Goal: Check status: Check status

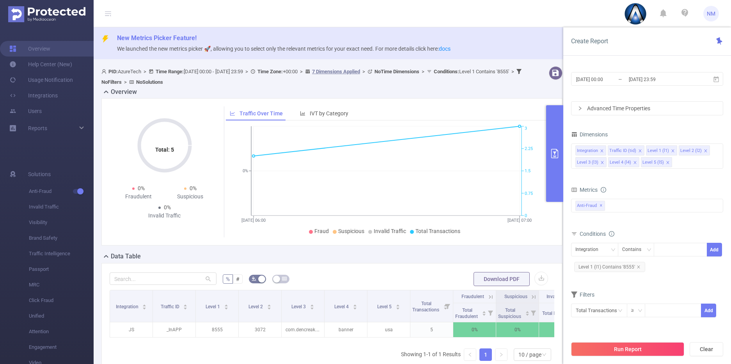
scroll to position [0, 2]
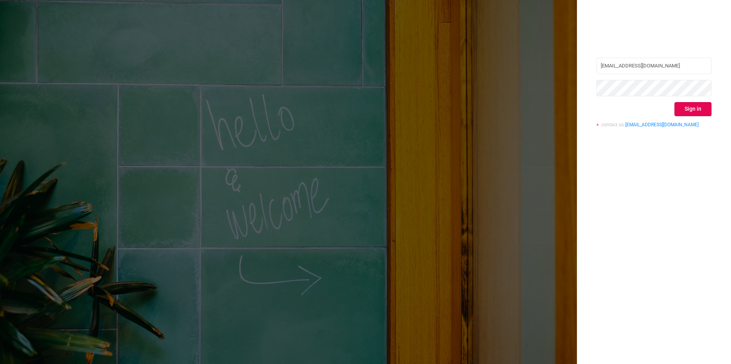
click at [659, 67] on input "[EMAIL_ADDRESS][DOMAIN_NAME]" at bounding box center [653, 66] width 115 height 16
type input "nathan@azuretech.io"
click at [691, 105] on button "Sign in" at bounding box center [692, 109] width 37 height 14
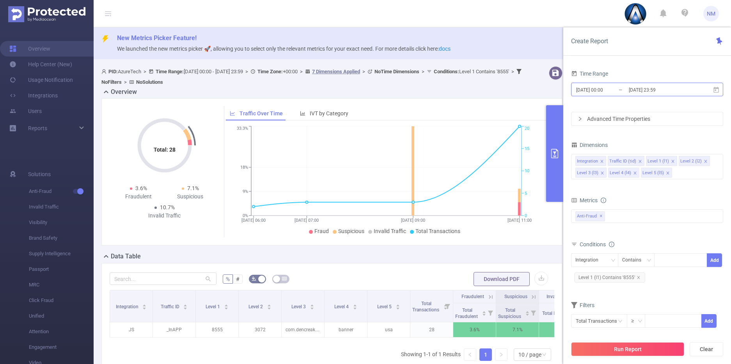
click at [597, 92] on input "[DATE] 00:00" at bounding box center [606, 90] width 63 height 11
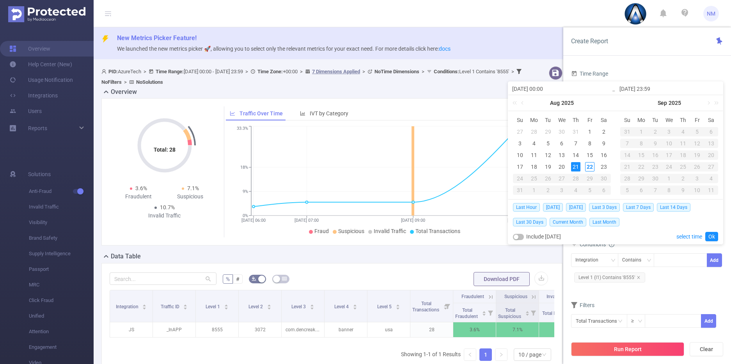
click at [547, 89] on input "[DATE] 00:00" at bounding box center [561, 88] width 99 height 9
type input "2025-08-21 1:00"
type input "2025-08-21 11:00"
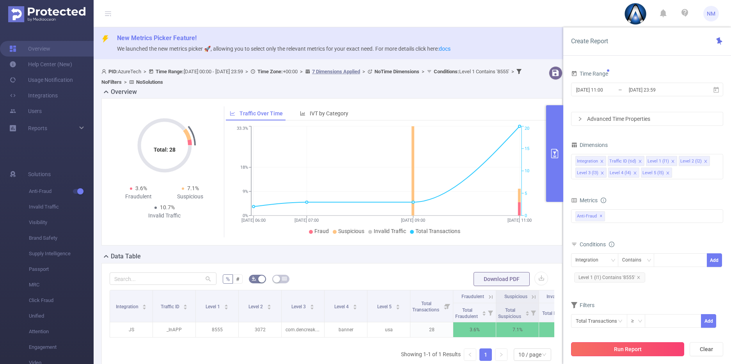
click at [649, 347] on button "Run Report" at bounding box center [627, 349] width 113 height 14
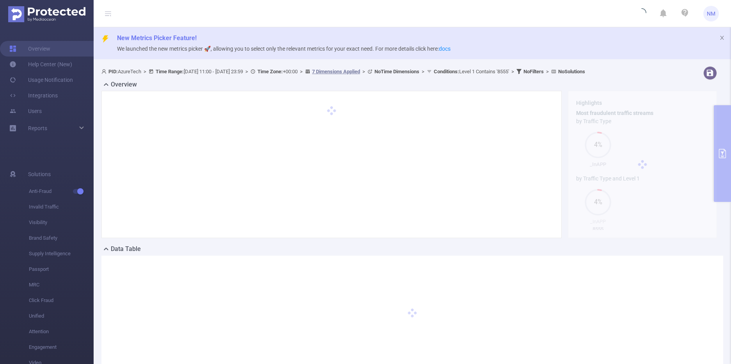
scroll to position [4, 0]
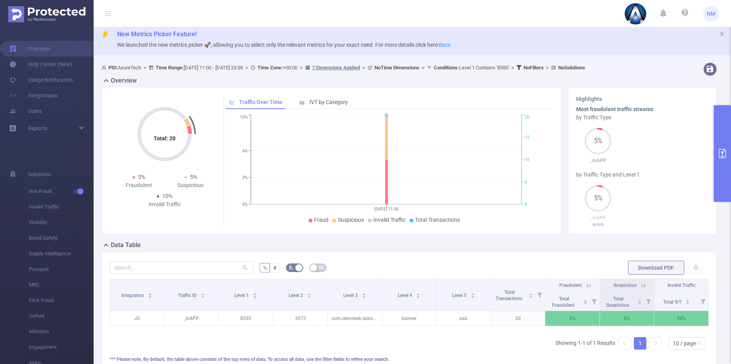
scroll to position [44, 0]
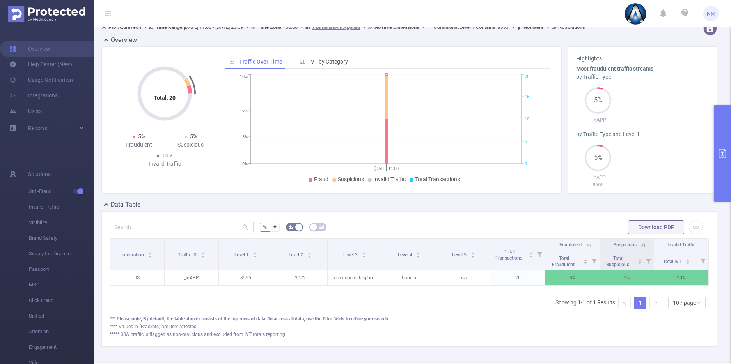
click at [587, 246] on icon at bounding box center [589, 245] width 4 height 4
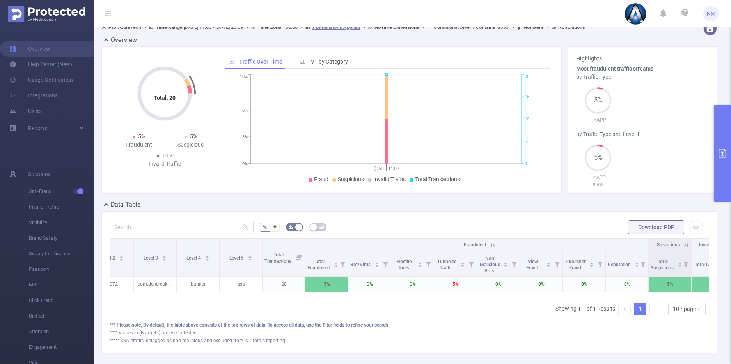
scroll to position [0, 181]
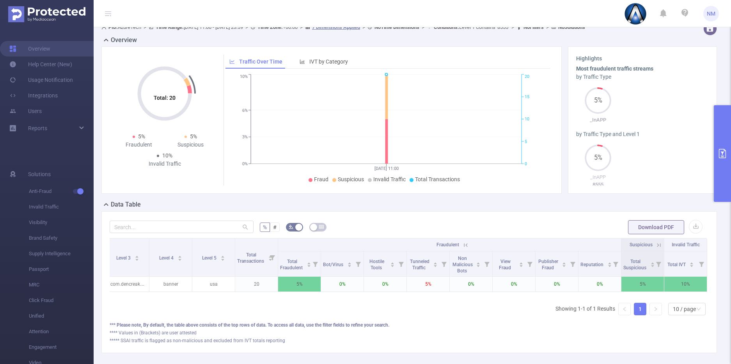
click at [463, 241] on icon at bounding box center [464, 245] width 9 height 8
